Goal: Purchase product/service

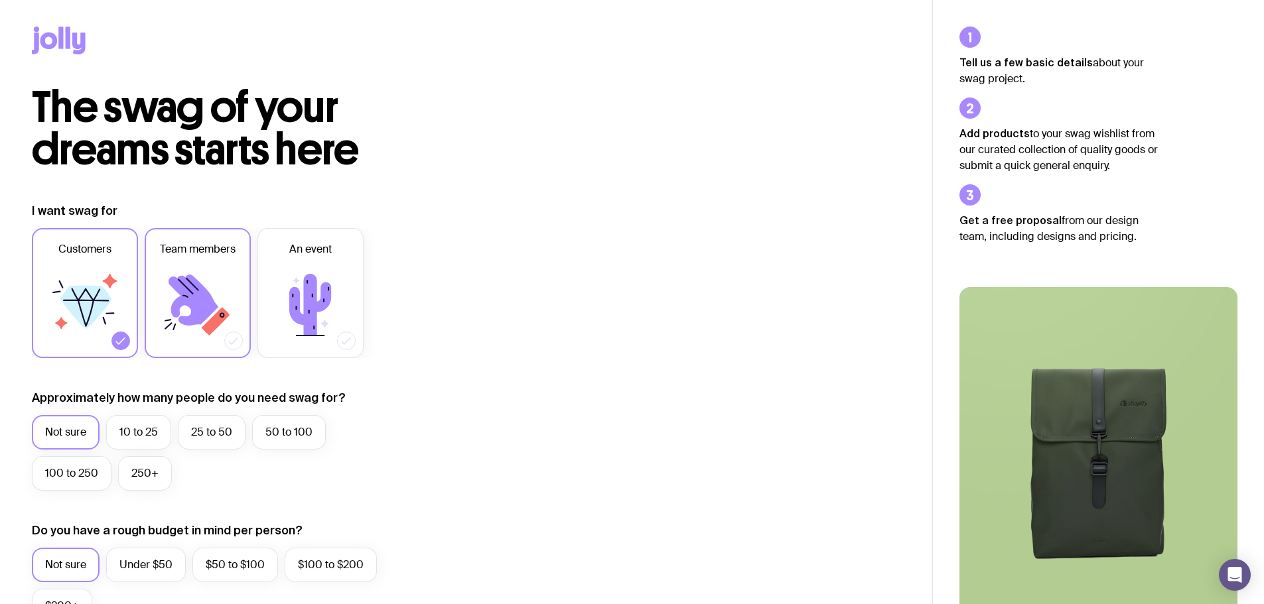
click at [186, 283] on icon at bounding box center [194, 300] width 50 height 51
click at [0, 0] on input "Team members" at bounding box center [0, 0] width 0 height 0
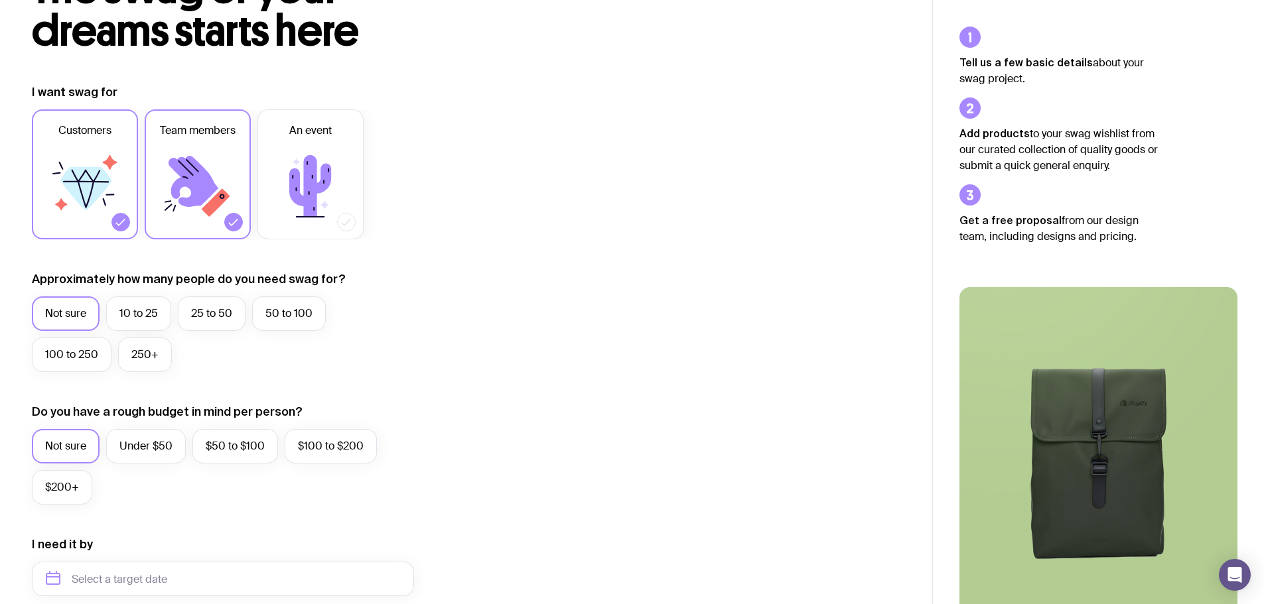
scroll to position [265, 0]
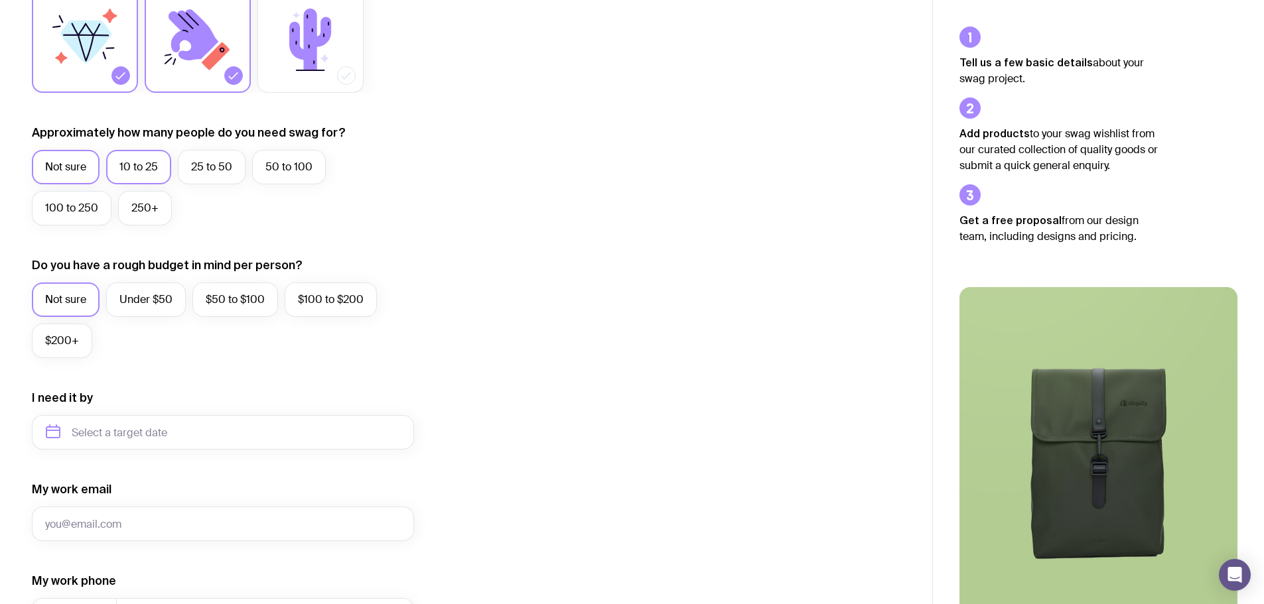
click at [140, 174] on label "10 to 25" at bounding box center [138, 167] width 65 height 35
click at [0, 0] on input "10 to 25" at bounding box center [0, 0] width 0 height 0
click at [214, 171] on label "25 to 50" at bounding box center [212, 167] width 68 height 35
click at [0, 0] on input "25 to 50" at bounding box center [0, 0] width 0 height 0
click at [264, 167] on label "50 to 100" at bounding box center [289, 167] width 74 height 35
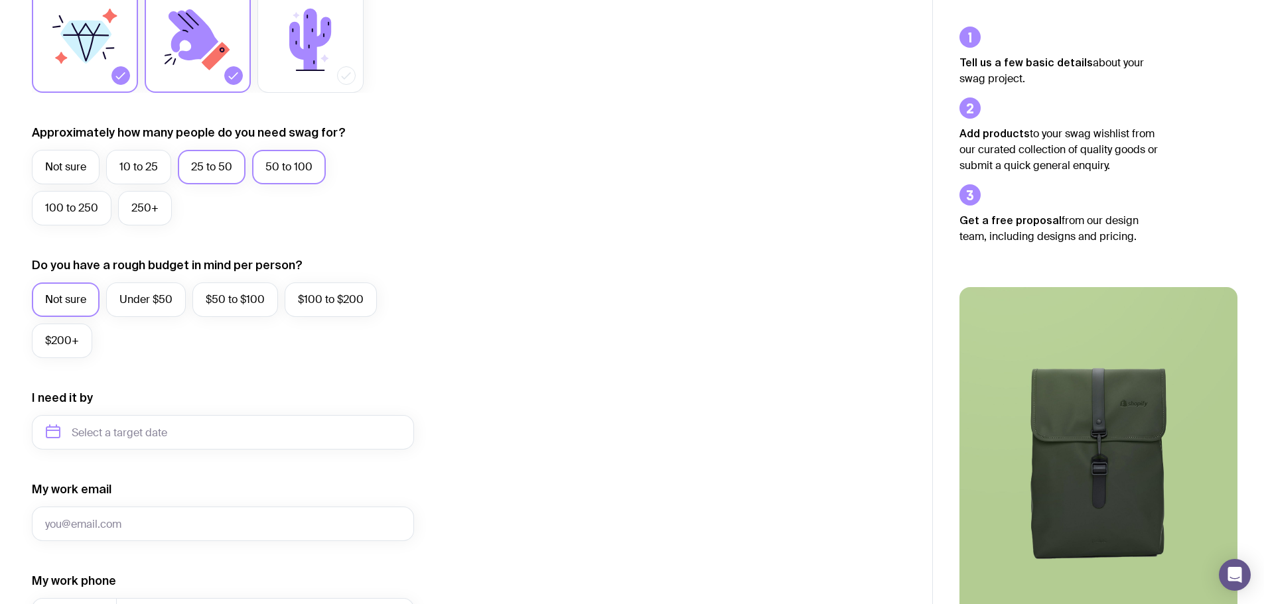
click at [0, 0] on input "50 to 100" at bounding box center [0, 0] width 0 height 0
drag, startPoint x: 232, startPoint y: 312, endPoint x: 217, endPoint y: 360, distance: 50.0
click at [232, 313] on label "$50 to $100" at bounding box center [235, 300] width 86 height 35
click at [0, 0] on input "$50 to $100" at bounding box center [0, 0] width 0 height 0
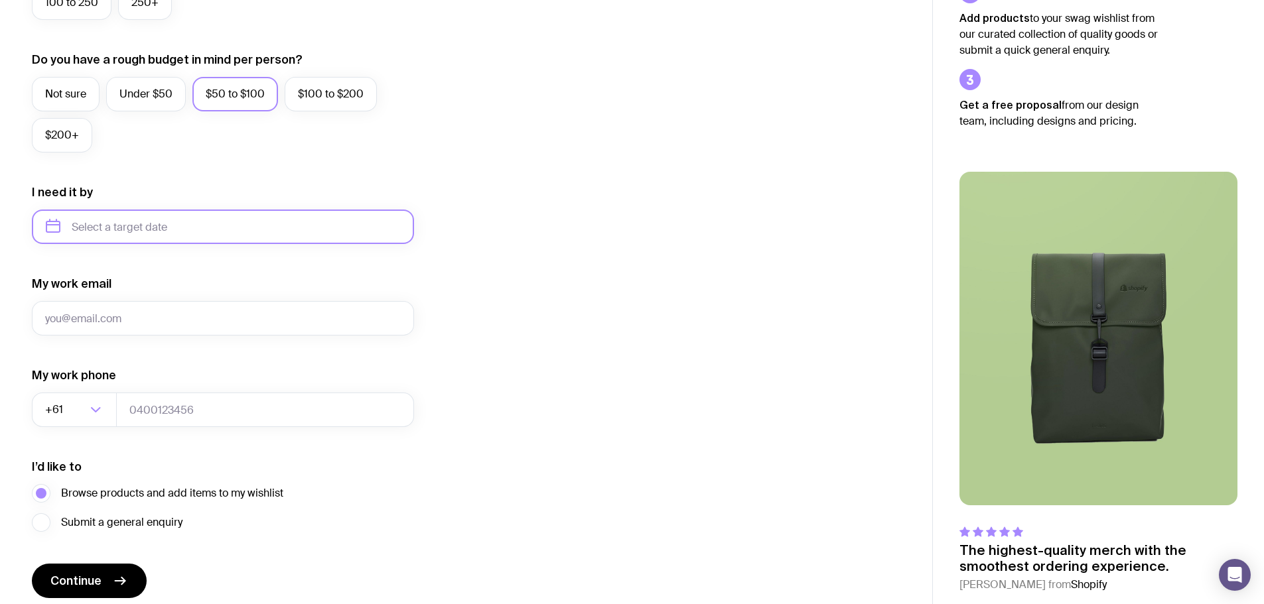
scroll to position [524, 0]
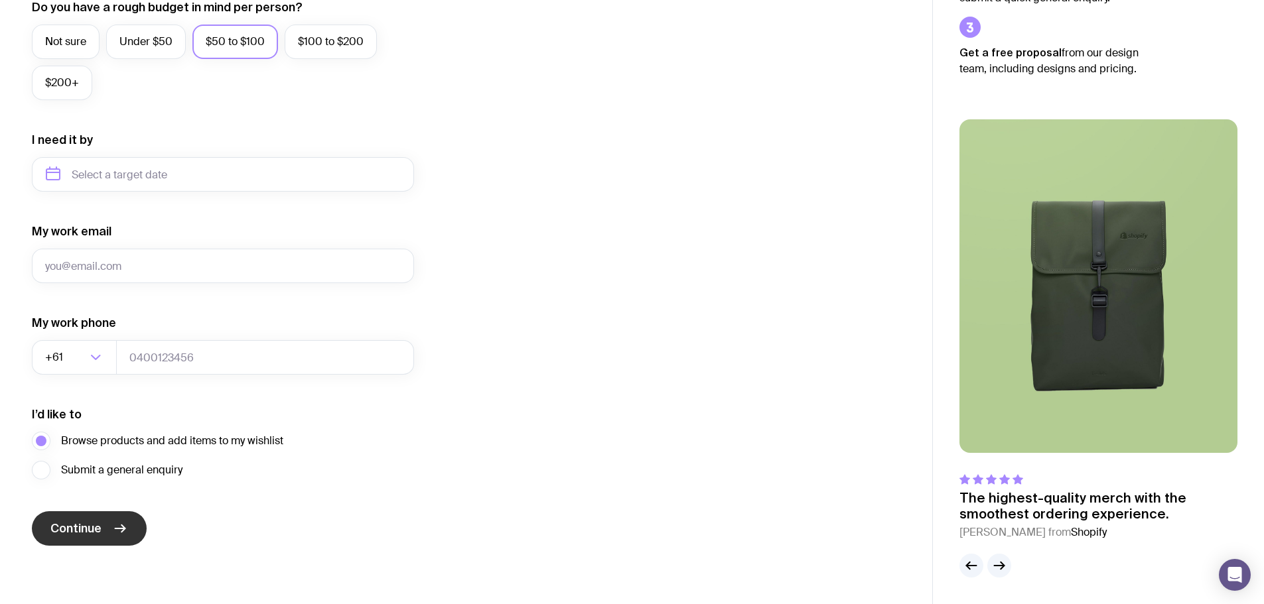
click at [63, 529] on span "Continue" at bounding box center [75, 529] width 51 height 16
click at [145, 176] on input "text" at bounding box center [223, 174] width 382 height 35
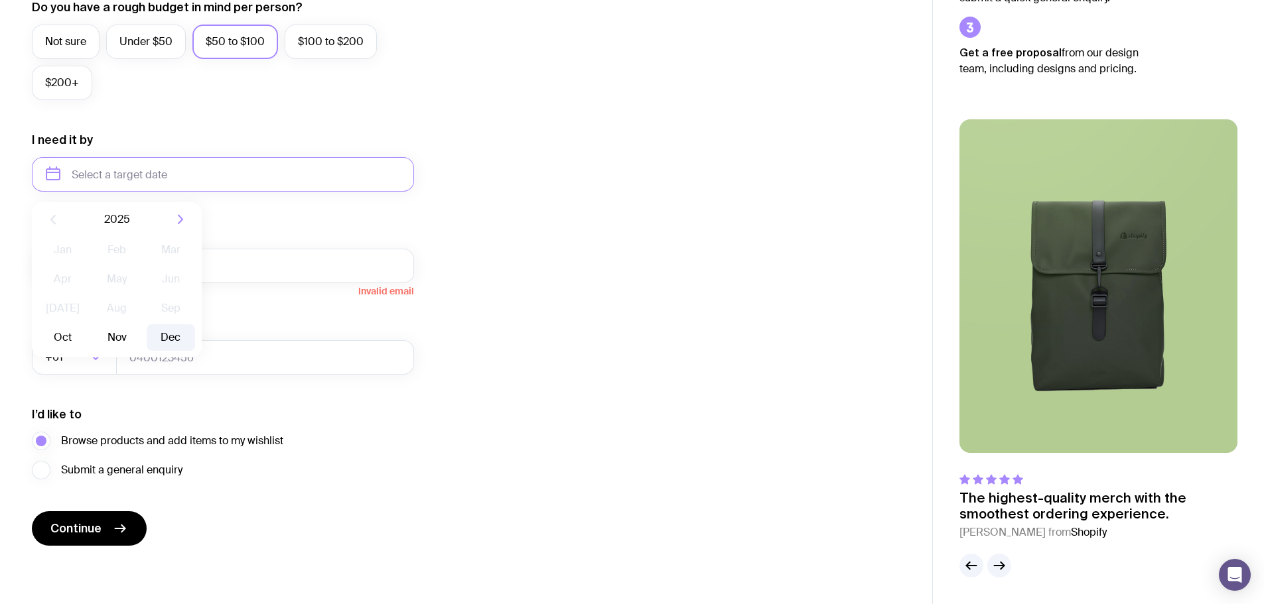
click at [167, 334] on button "Dec" at bounding box center [171, 337] width 48 height 27
type input "[DATE]"
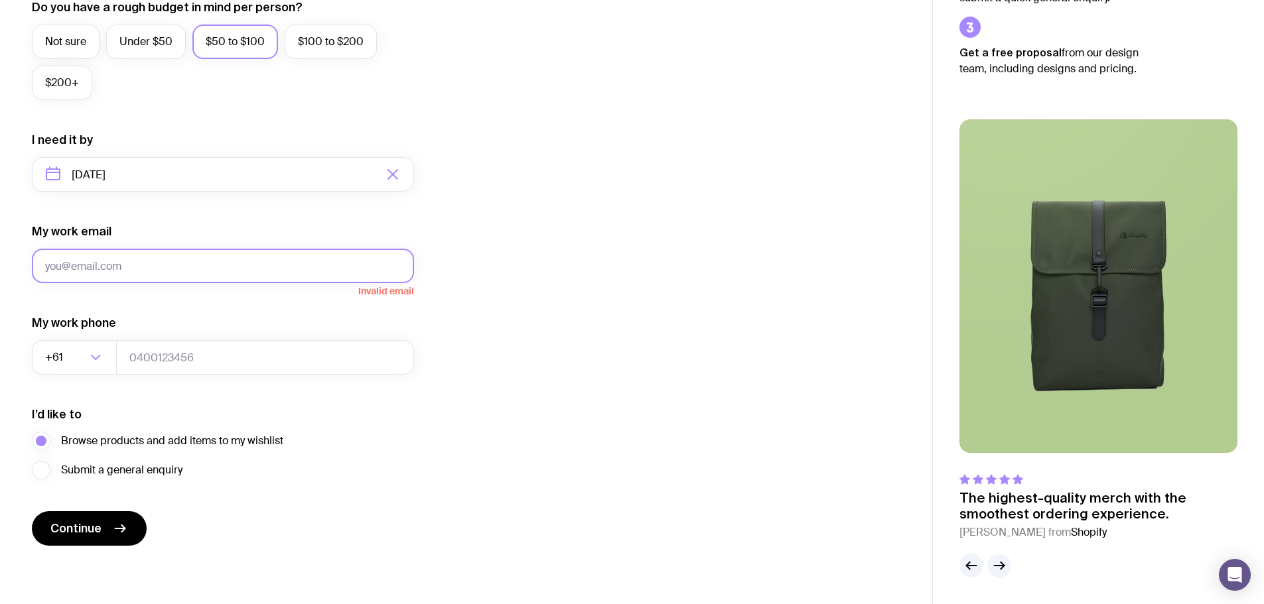
click at [145, 255] on input "My work email" at bounding box center [223, 266] width 382 height 35
type input "[EMAIL_ADDRESS][DOMAIN_NAME]"
type input "0427384075"
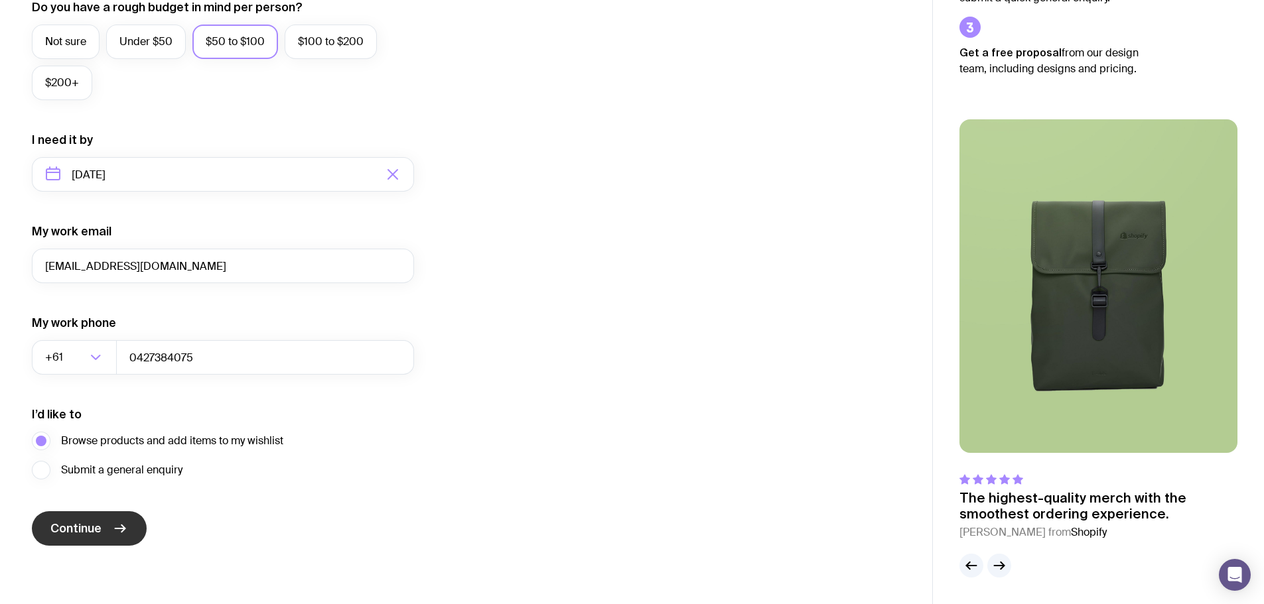
click at [68, 524] on span "Continue" at bounding box center [75, 529] width 51 height 16
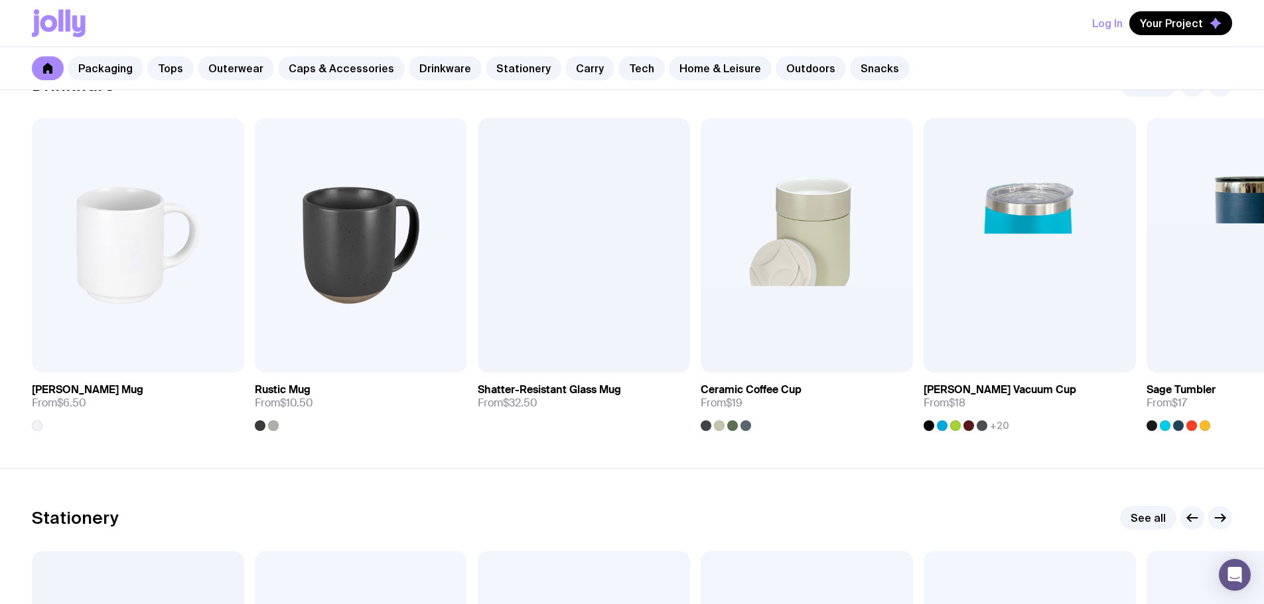
scroll to position [1858, 0]
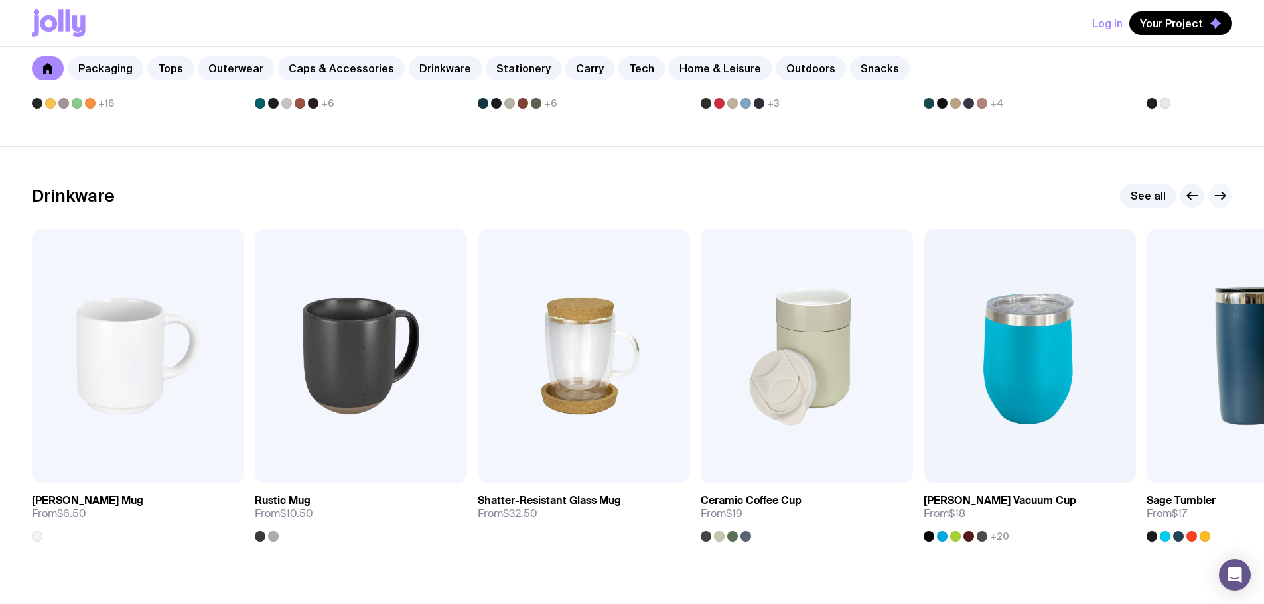
click at [1219, 194] on icon "button" at bounding box center [1220, 196] width 16 height 16
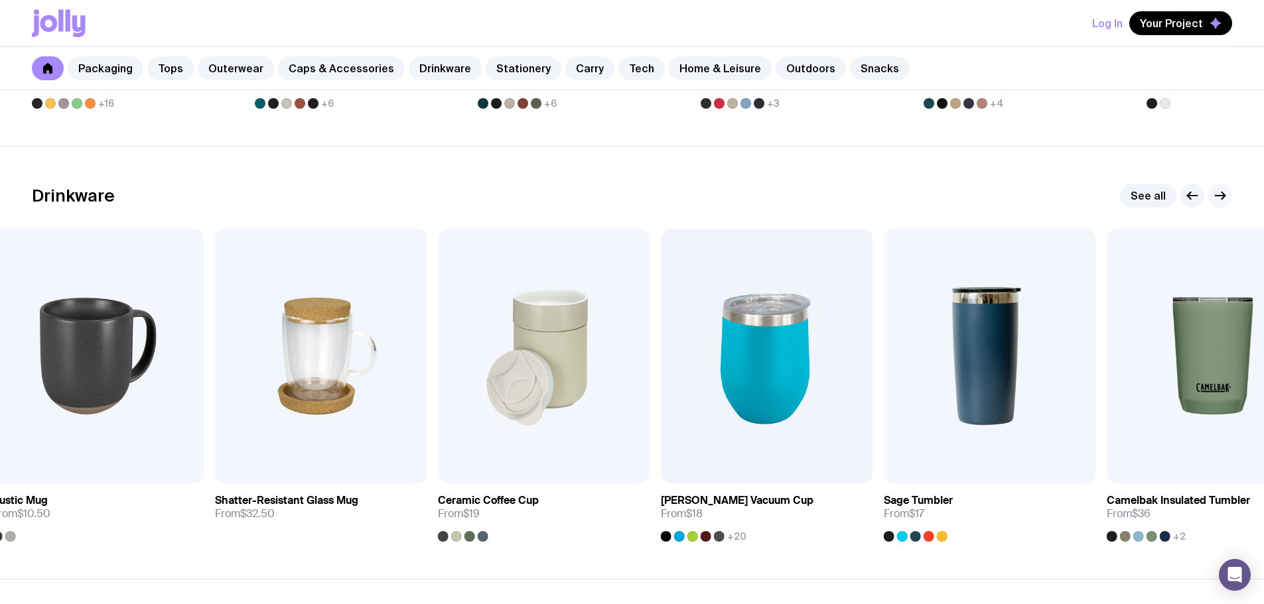
click at [1219, 194] on icon "button" at bounding box center [1220, 196] width 16 height 16
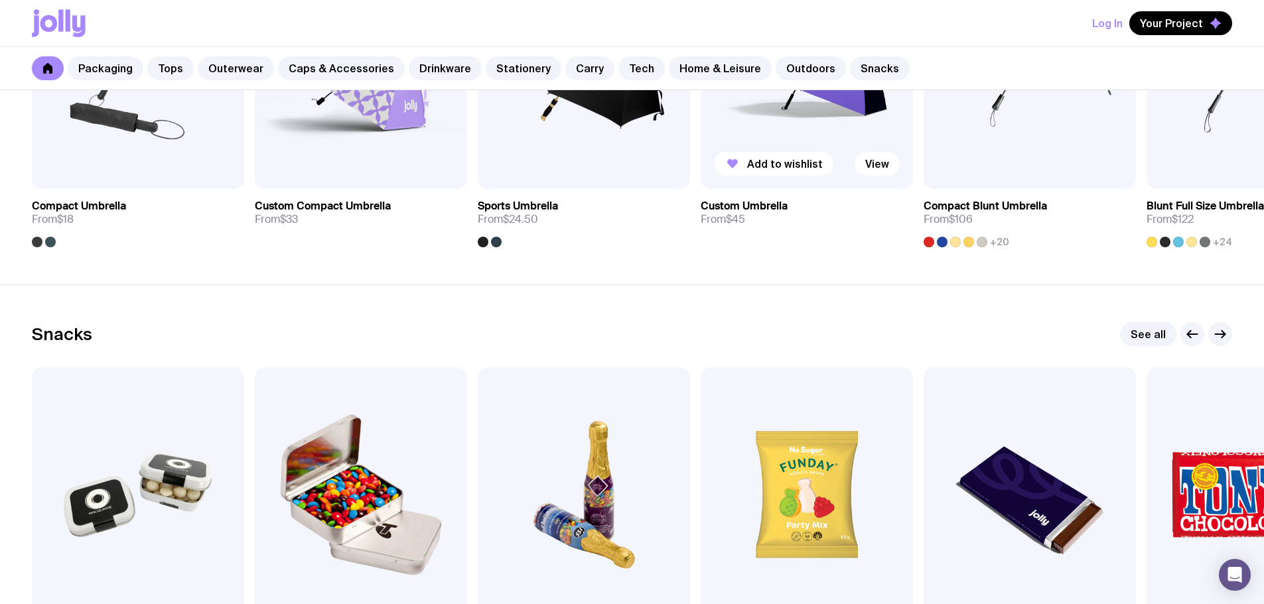
scroll to position [4578, 0]
